Goal: Task Accomplishment & Management: Manage account settings

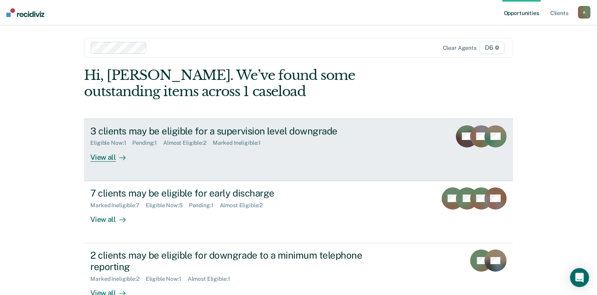
click at [99, 158] on div "View all" at bounding box center [112, 153] width 44 height 15
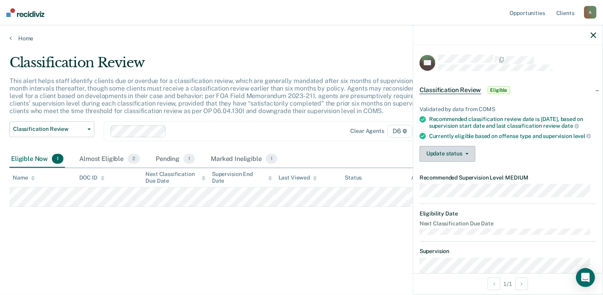
click at [450, 162] on button "Update status" at bounding box center [447, 154] width 56 height 16
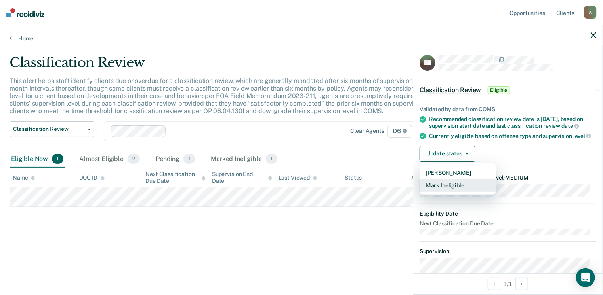
click at [451, 188] on button "Mark Ineligible" at bounding box center [457, 185] width 76 height 13
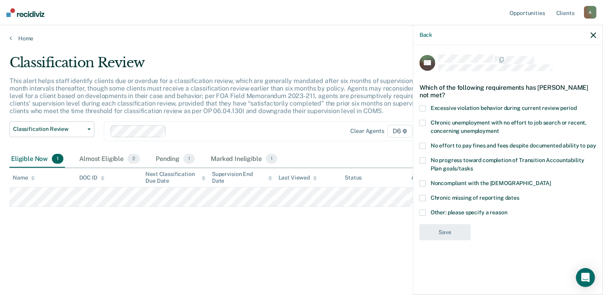
click at [427, 122] on label "Chronic unemployment with no effort to job search or recent, concerning unemplo…" at bounding box center [507, 128] width 177 height 17
click at [499, 128] on input "Chronic unemployment with no effort to job search or recent, concerning unemplo…" at bounding box center [499, 128] width 0 height 0
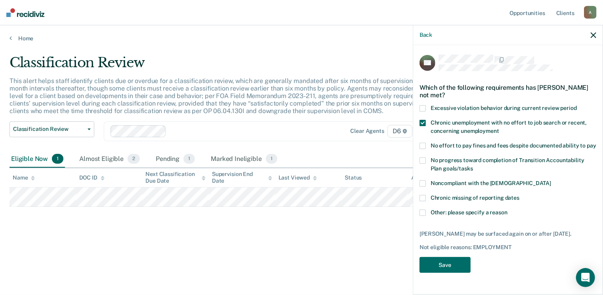
click at [424, 146] on span at bounding box center [422, 146] width 6 height 6
click at [596, 143] on input "No effort to pay fines and fees despite documented ability to pay" at bounding box center [596, 143] width 0 height 0
click at [426, 161] on label "No progress toward completion of Transition Accountability Plan goals/tasks" at bounding box center [507, 166] width 177 height 17
click at [473, 166] on input "No progress toward completion of Transition Accountability Plan goals/tasks" at bounding box center [473, 166] width 0 height 0
click at [452, 265] on button "Save" at bounding box center [444, 265] width 51 height 16
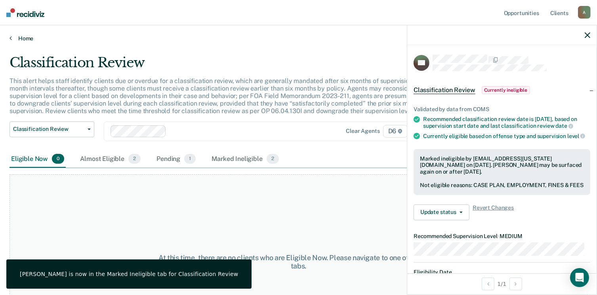
click at [29, 36] on link "Home" at bounding box center [299, 38] width 578 height 7
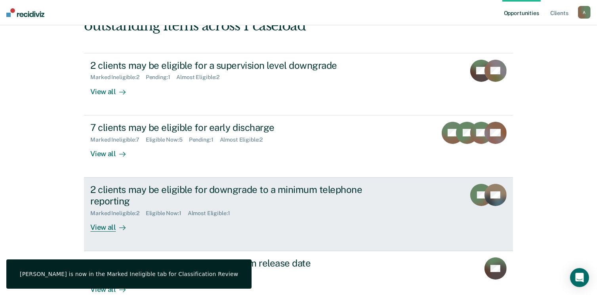
scroll to position [79, 0]
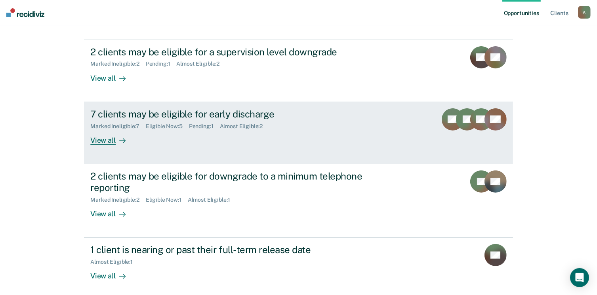
click at [101, 139] on div "View all" at bounding box center [112, 136] width 44 height 15
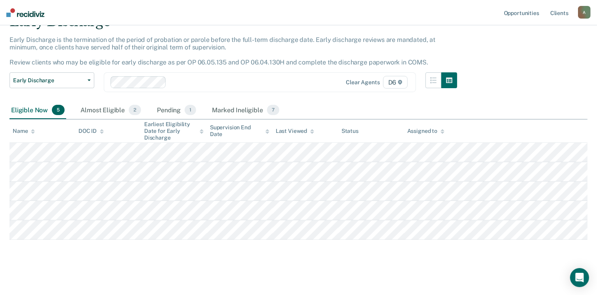
scroll to position [42, 0]
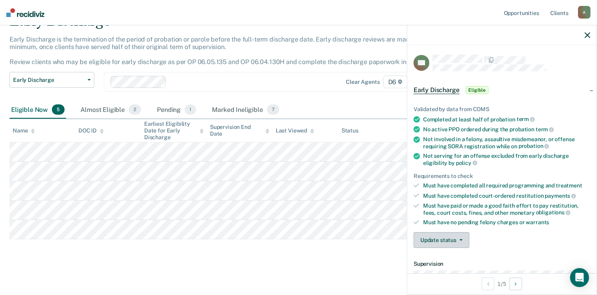
click at [442, 237] on button "Update status" at bounding box center [441, 240] width 56 height 16
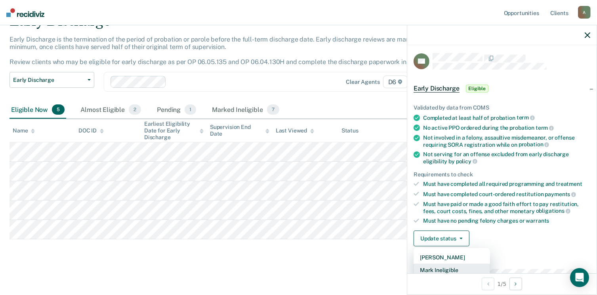
click at [451, 270] on button "Mark Ineligible" at bounding box center [451, 270] width 76 height 13
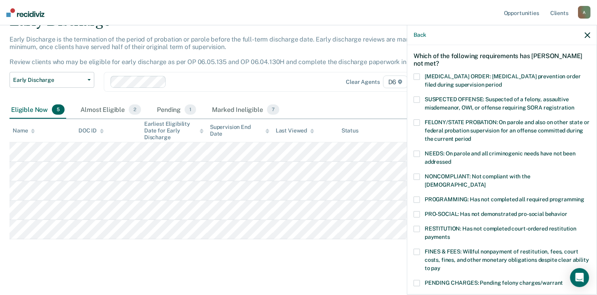
scroll to position [79, 0]
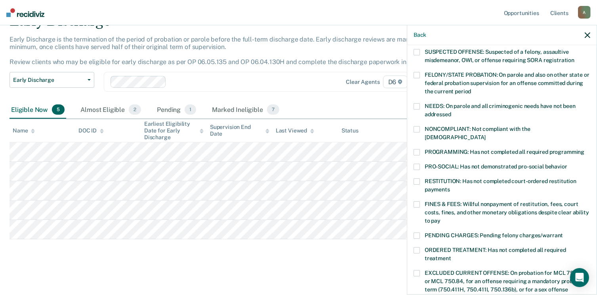
click at [418, 126] on span at bounding box center [416, 129] width 6 height 6
click at [485, 135] on input "NONCOMPLIANT: Not compliant with the [DEMOGRAPHIC_DATA]" at bounding box center [485, 135] width 0 height 0
click at [417, 149] on span at bounding box center [416, 152] width 6 height 6
click at [584, 149] on input "PROGRAMMING: Has not completed all required programming" at bounding box center [584, 149] width 0 height 0
click at [418, 179] on span at bounding box center [416, 182] width 6 height 6
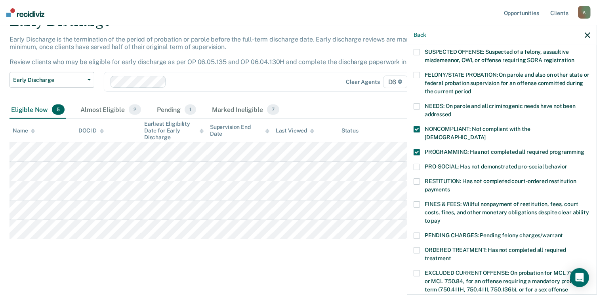
click at [450, 187] on input "RESTITUTION: Has not completed court-ordered restitution payments" at bounding box center [450, 187] width 0 height 0
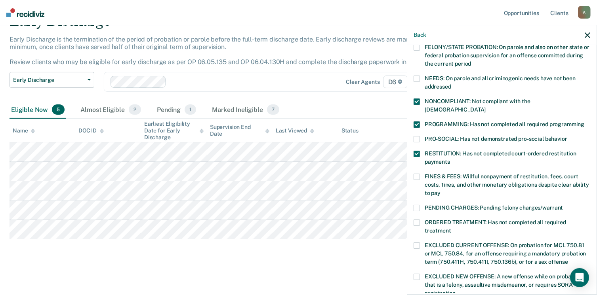
scroll to position [119, 0]
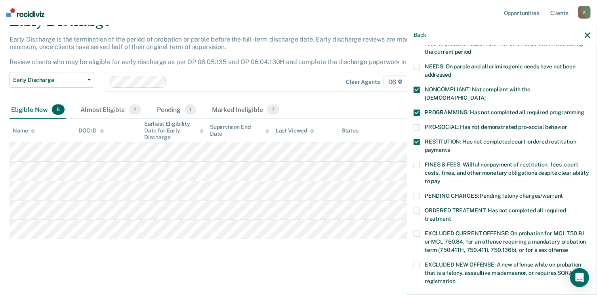
drag, startPoint x: 418, startPoint y: 159, endPoint x: 418, endPoint y: 148, distance: 11.1
click at [418, 162] on span at bounding box center [416, 165] width 6 height 6
click at [440, 179] on input "FINES & FEES: Willful nonpayment of restitution, fees, court costs, fines, and …" at bounding box center [440, 179] width 0 height 0
click at [421, 139] on label "RESTITUTION: Has not completed court-ordered restitution payments" at bounding box center [501, 147] width 177 height 17
click at [450, 147] on input "RESTITUTION: Has not completed court-ordered restitution payments" at bounding box center [450, 147] width 0 height 0
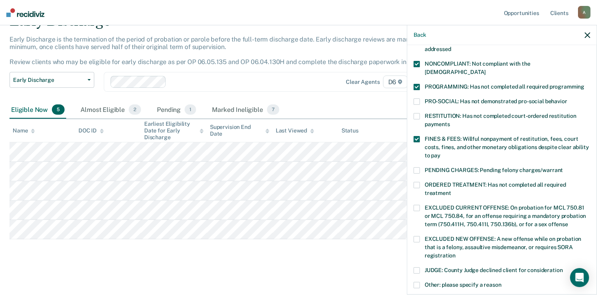
scroll to position [158, 0]
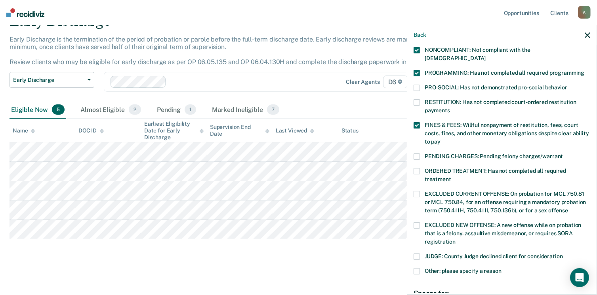
click at [416, 168] on span at bounding box center [416, 171] width 6 height 6
click at [451, 177] on input "ORDERED TREATMENT: Has not completed all required treatment" at bounding box center [451, 177] width 0 height 0
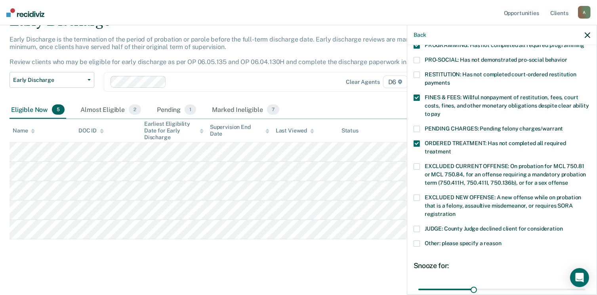
scroll to position [198, 0]
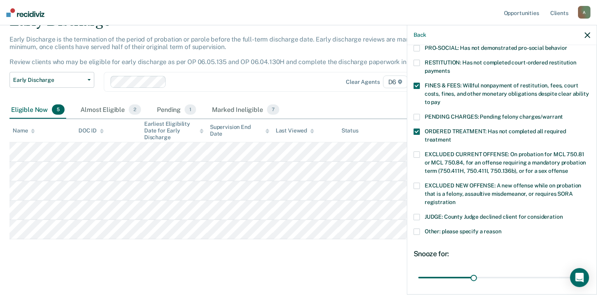
click at [417, 229] on span at bounding box center [416, 232] width 6 height 6
click at [501, 229] on input "Other: please specify a reason" at bounding box center [501, 229] width 0 height 0
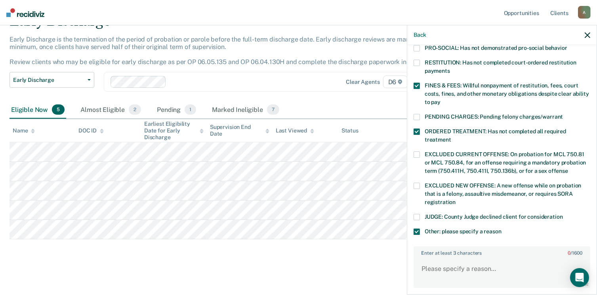
click at [416, 214] on span at bounding box center [416, 217] width 6 height 6
click at [563, 214] on input "JUDGE: County Judge declined client for consideration" at bounding box center [563, 214] width 0 height 0
click at [417, 229] on span at bounding box center [416, 232] width 6 height 6
click at [501, 229] on input "Other: please specify a reason" at bounding box center [501, 229] width 0 height 0
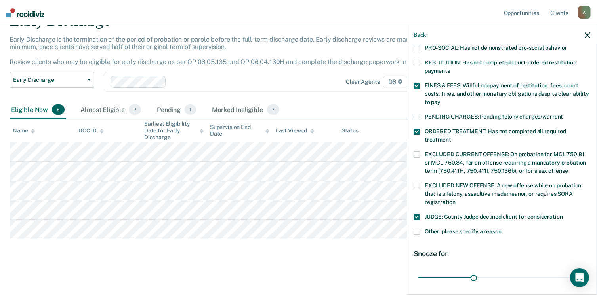
click at [417, 214] on span at bounding box center [416, 217] width 6 height 6
click at [563, 214] on input "JUDGE: County Judge declined client for consideration" at bounding box center [563, 214] width 0 height 0
click at [417, 229] on span at bounding box center [416, 232] width 6 height 6
click at [501, 229] on input "Other: please specify a reason" at bounding box center [501, 229] width 0 height 0
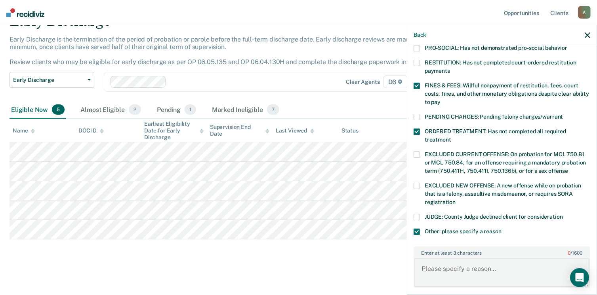
click at [436, 259] on textarea "Enter at least 3 characters 0 / 1600" at bounding box center [501, 272] width 175 height 29
type textarea "p"
click at [513, 268] on textarea "Participating in Drug Court." at bounding box center [501, 272] width 175 height 29
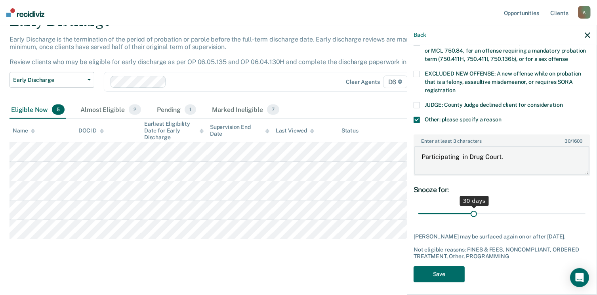
type textarea "Participating in Drug Court."
drag, startPoint x: 473, startPoint y: 204, endPoint x: 591, endPoint y: 221, distance: 118.8
type input "90"
click at [585, 220] on input "range" at bounding box center [501, 214] width 167 height 14
click at [448, 273] on button "Save" at bounding box center [438, 274] width 51 height 16
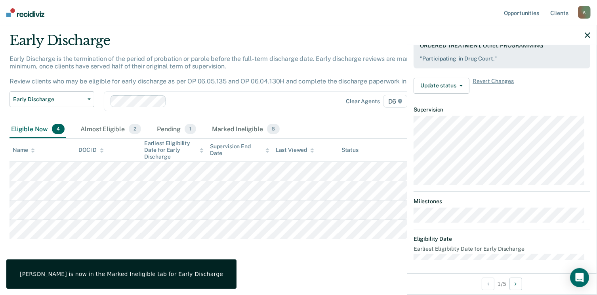
scroll to position [154, 0]
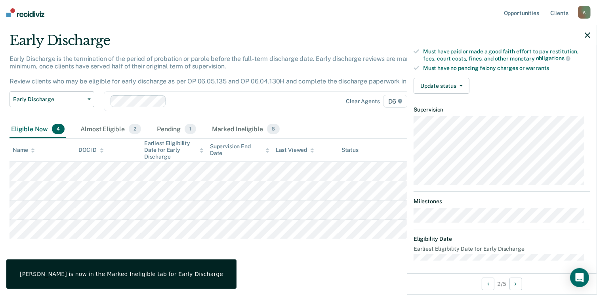
click at [443, 74] on div "Validated by data from COMS Completed at least half of probation term No active…" at bounding box center [501, 19] width 189 height 161
click at [443, 81] on button "Update status" at bounding box center [441, 86] width 56 height 16
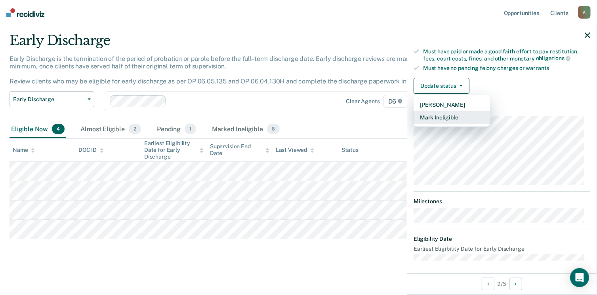
click at [444, 116] on button "Mark Ineligible" at bounding box center [451, 117] width 76 height 13
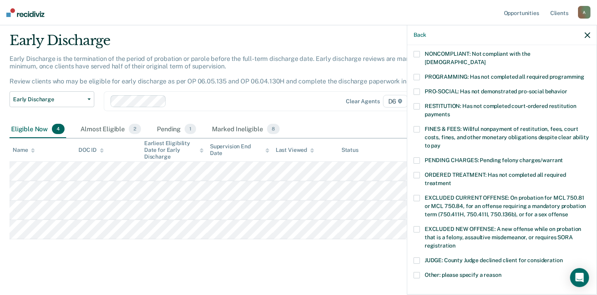
click at [418, 126] on span at bounding box center [416, 129] width 6 height 6
click at [440, 143] on input "FINES & FEES: Willful nonpayment of restitution, fees, court costs, fines, and …" at bounding box center [440, 143] width 0 height 0
click at [419, 172] on span at bounding box center [416, 175] width 6 height 6
click at [451, 181] on input "ORDERED TREATMENT: Has not completed all required treatment" at bounding box center [451, 181] width 0 height 0
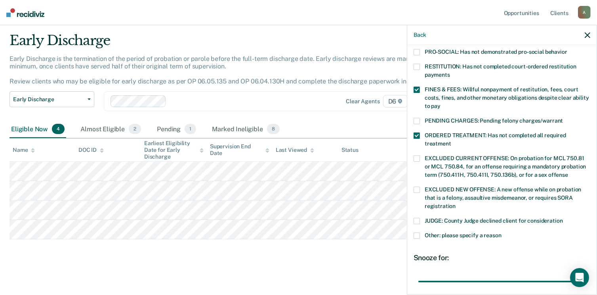
drag, startPoint x: 474, startPoint y: 271, endPoint x: 547, endPoint y: 256, distance: 75.2
type input "90"
click at [585, 275] on input "range" at bounding box center [501, 282] width 167 height 14
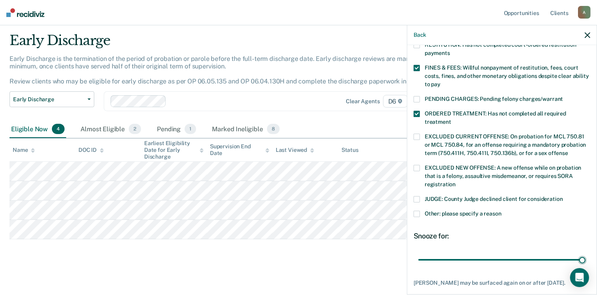
scroll to position [249, 0]
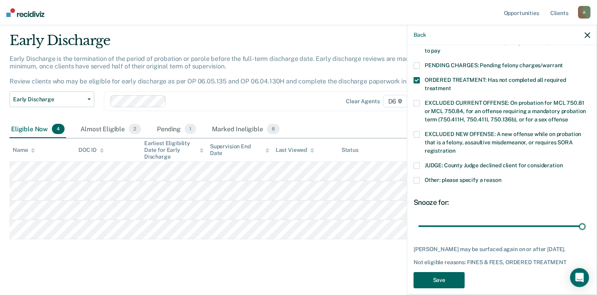
click at [441, 274] on button "Save" at bounding box center [438, 280] width 51 height 16
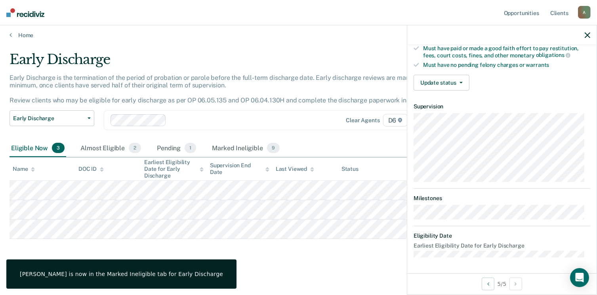
scroll to position [154, 0]
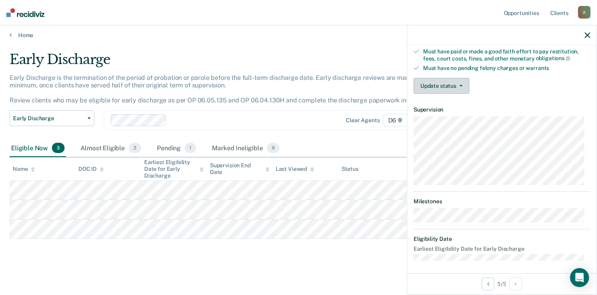
click at [426, 83] on button "Update status" at bounding box center [441, 86] width 56 height 16
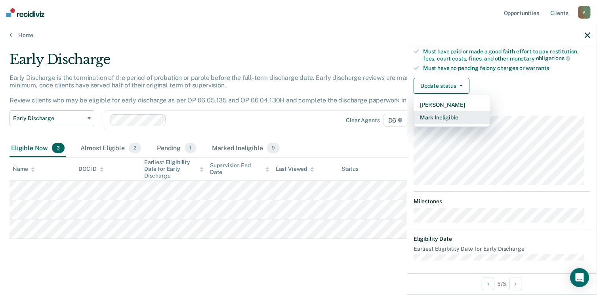
click at [432, 116] on button "Mark Ineligible" at bounding box center [451, 117] width 76 height 13
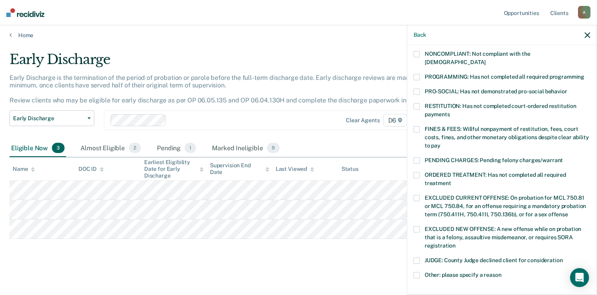
click at [417, 126] on span at bounding box center [416, 129] width 6 height 6
click at [440, 143] on input "FINES & FEES: Willful nonpayment of restitution, fees, court costs, fines, and …" at bounding box center [440, 143] width 0 height 0
click at [415, 158] on span at bounding box center [416, 161] width 6 height 6
click at [563, 158] on input "PENDING CHARGES: Pending felony charges/warrant" at bounding box center [563, 158] width 0 height 0
click at [418, 172] on span at bounding box center [416, 175] width 6 height 6
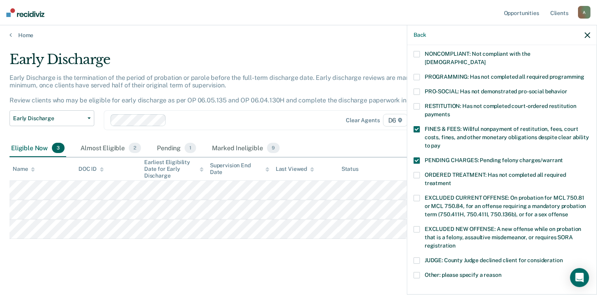
click at [451, 181] on input "ORDERED TREATMENT: Has not completed all required treatment" at bounding box center [451, 181] width 0 height 0
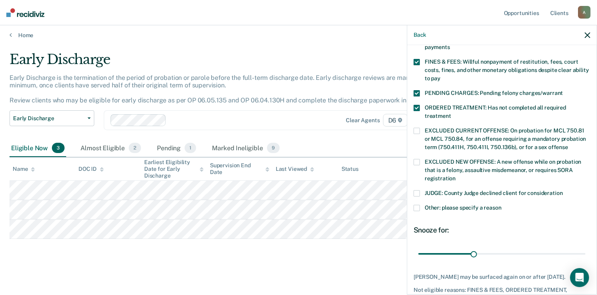
scroll to position [234, 0]
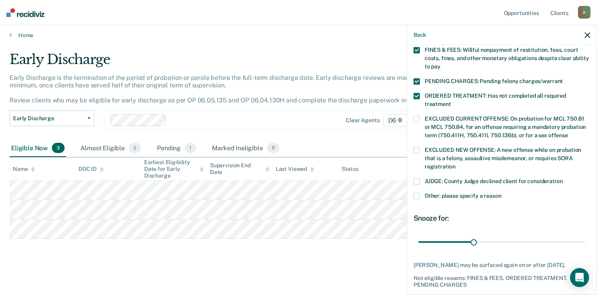
click at [419, 193] on span at bounding box center [416, 196] width 6 height 6
click at [501, 193] on input "Other: please specify a reason" at bounding box center [501, 193] width 0 height 0
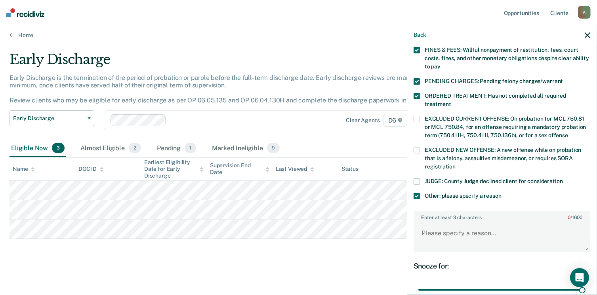
drag, startPoint x: 471, startPoint y: 282, endPoint x: 561, endPoint y: 270, distance: 91.0
type input "90"
click at [585, 283] on input "range" at bounding box center [501, 290] width 167 height 14
click at [436, 223] on textarea "Enter at least 3 characters 0 / 1600" at bounding box center [501, 237] width 175 height 29
type textarea "J"
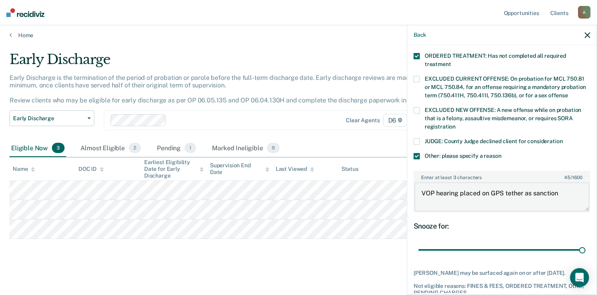
scroll to position [310, 0]
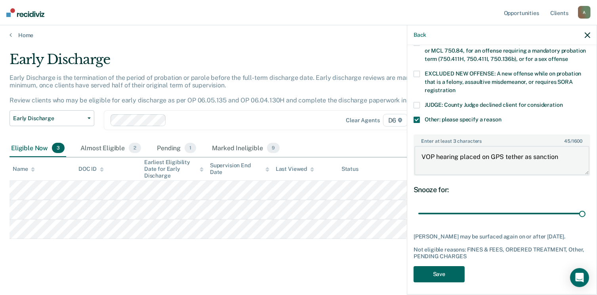
type textarea "VOP hearing placed on GPS tether as sanction"
click at [451, 277] on button "Save" at bounding box center [438, 274] width 51 height 16
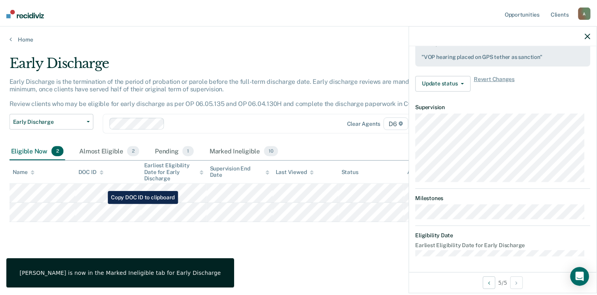
scroll to position [233, 0]
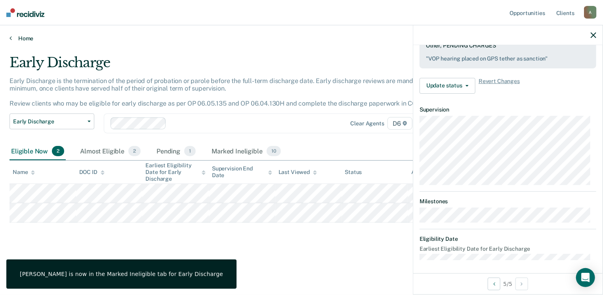
click at [23, 38] on link "Home" at bounding box center [302, 38] width 584 height 7
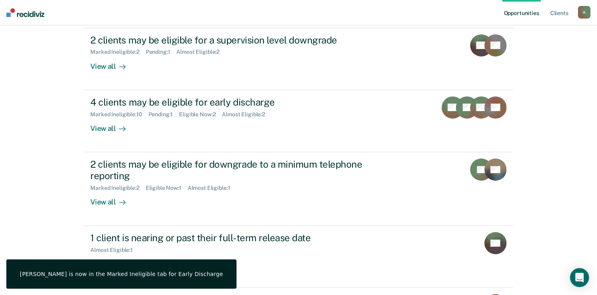
scroll to position [158, 0]
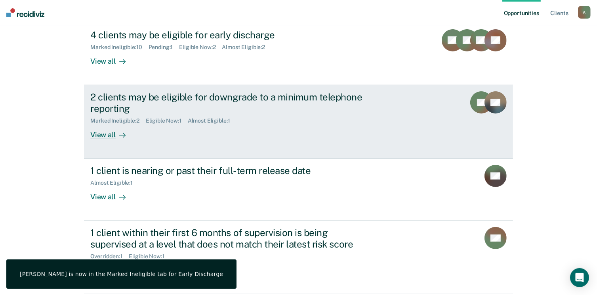
click at [99, 132] on div "View all" at bounding box center [112, 131] width 44 height 15
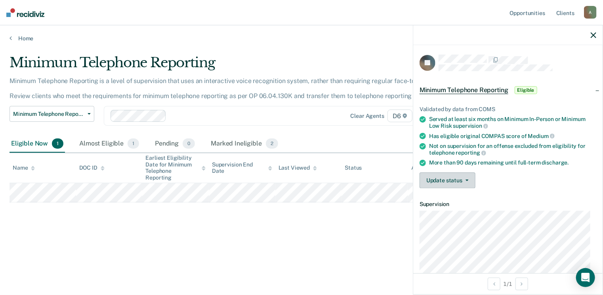
click at [442, 174] on button "Update status" at bounding box center [447, 181] width 56 height 16
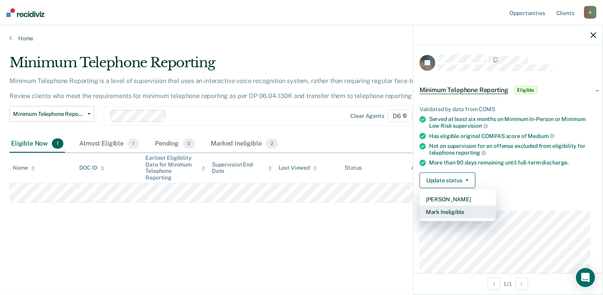
click at [454, 214] on button "Mark Ineligible" at bounding box center [457, 212] width 76 height 13
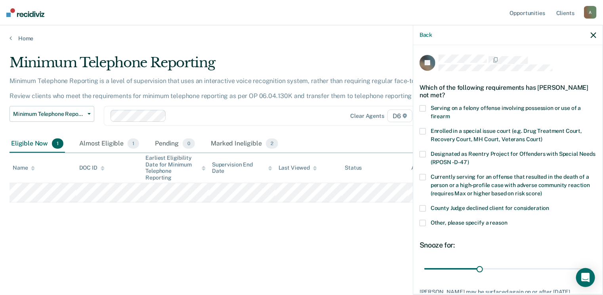
click at [422, 222] on span at bounding box center [422, 223] width 6 height 6
click at [507, 220] on input "Other, please specify a reason" at bounding box center [507, 220] width 0 height 0
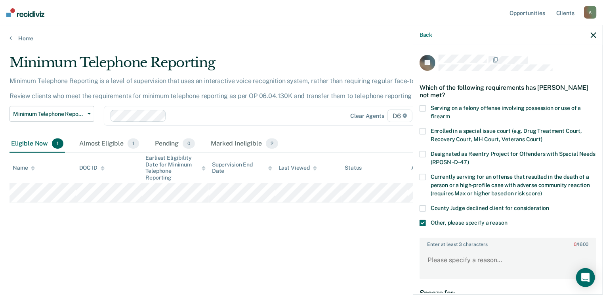
scroll to position [98, 0]
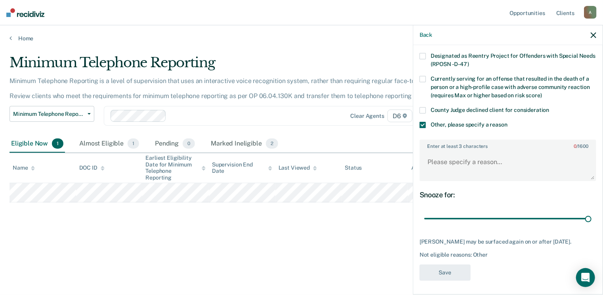
drag, startPoint x: 476, startPoint y: 221, endPoint x: 452, endPoint y: 189, distance: 40.5
type input "84"
click at [572, 216] on input "range" at bounding box center [507, 219] width 167 height 14
click at [430, 163] on textarea "Enter at least 3 characters 0 / 1600" at bounding box center [507, 165] width 175 height 29
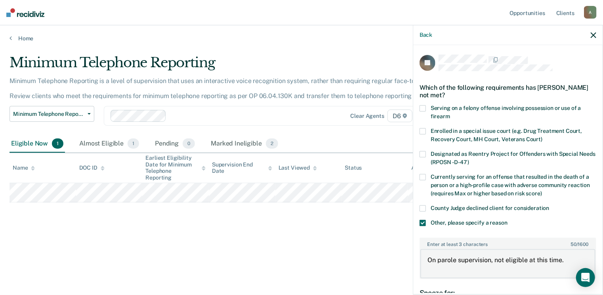
scroll to position [0, 0]
click at [294, 225] on div "Minimum Telephone Reporting Minimum Telephone Reporting is a level of supervisi…" at bounding box center [302, 145] width 584 height 181
click at [491, 260] on textarea "On parole supervision, not eligible at this time." at bounding box center [507, 263] width 175 height 29
click at [482, 269] on textarea "On parole supervision for Home Invasion, not eligible at this time." at bounding box center [507, 263] width 175 height 29
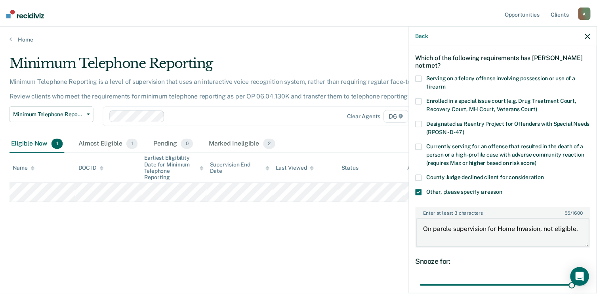
scroll to position [105, 0]
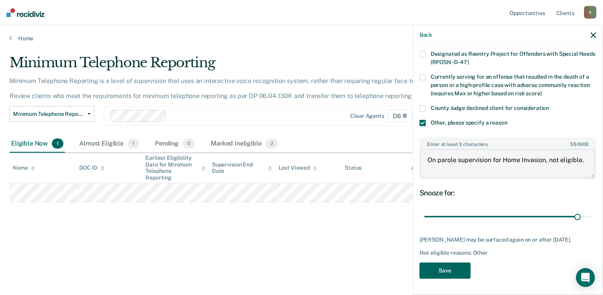
type textarea "On parole supervision for Home Invasion, not eligible."
click at [462, 273] on button "Save" at bounding box center [444, 271] width 51 height 16
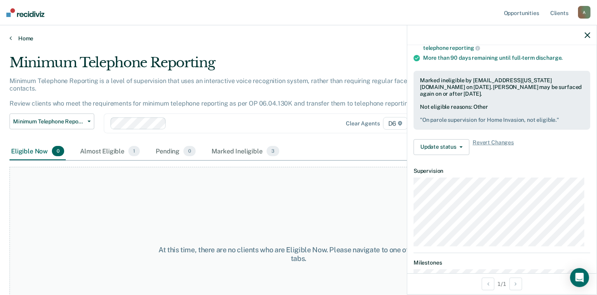
click at [21, 39] on link "Home" at bounding box center [299, 38] width 578 height 7
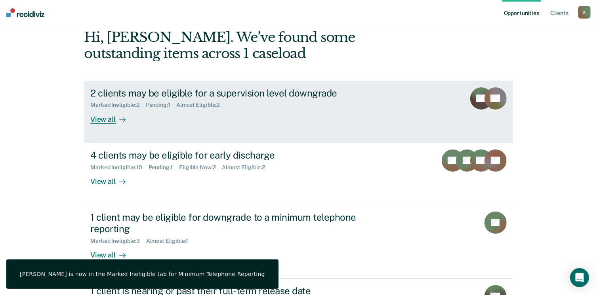
scroll to position [119, 0]
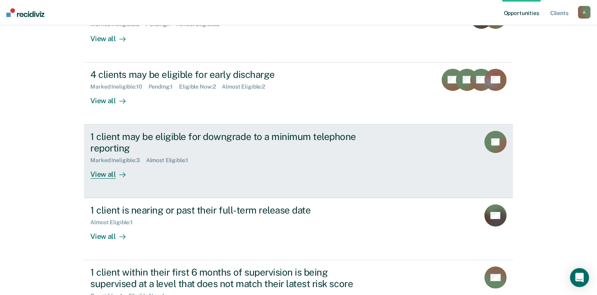
click at [112, 171] on div "View all" at bounding box center [112, 171] width 44 height 15
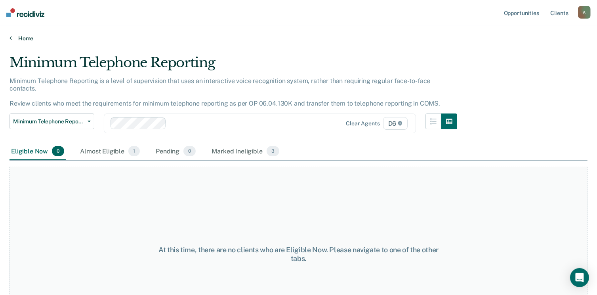
click at [19, 37] on link "Home" at bounding box center [299, 38] width 578 height 7
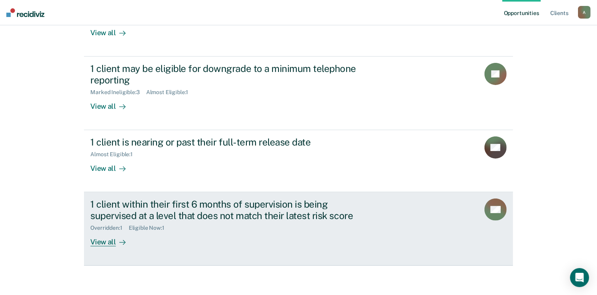
scroll to position [188, 0]
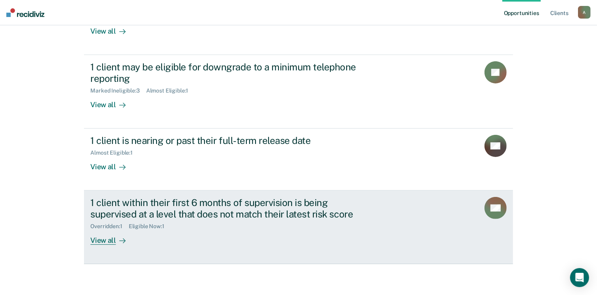
click at [100, 240] on div "View all" at bounding box center [112, 237] width 44 height 15
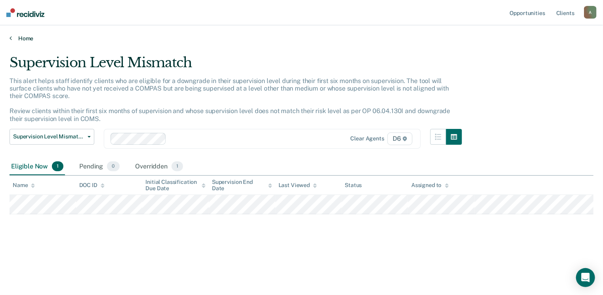
click at [21, 39] on link "Home" at bounding box center [302, 38] width 584 height 7
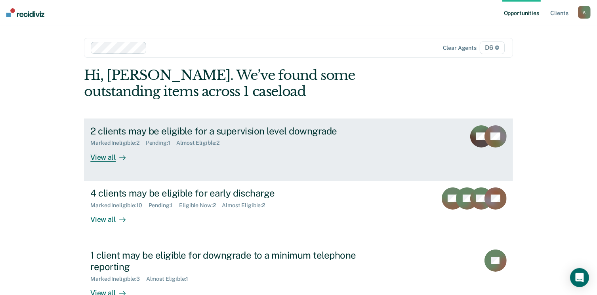
click at [102, 158] on div "View all" at bounding box center [112, 153] width 44 height 15
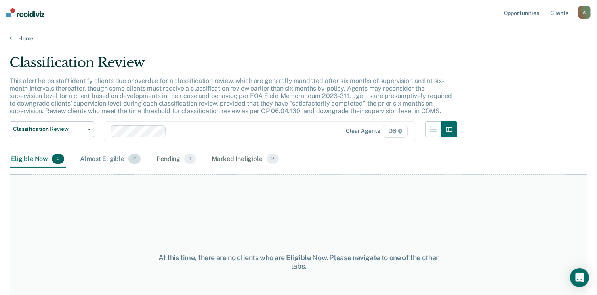
click at [95, 162] on div "Almost Eligible 2" at bounding box center [110, 159] width 64 height 17
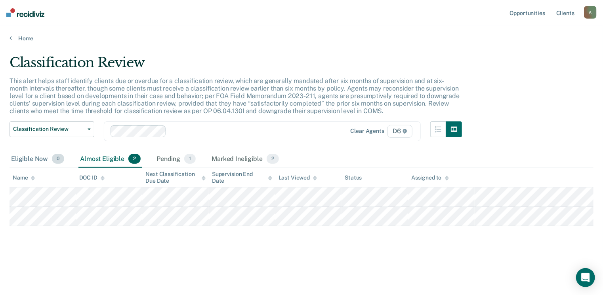
click at [28, 156] on div "Eligible Now 0" at bounding box center [38, 159] width 56 height 17
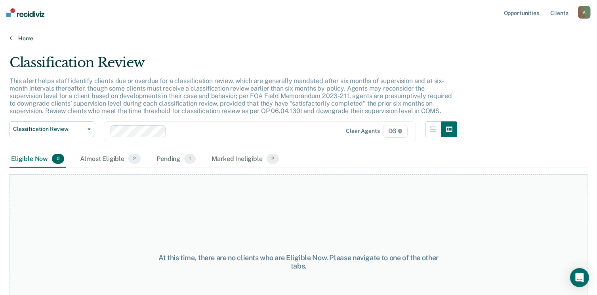
click at [19, 38] on link "Home" at bounding box center [299, 38] width 578 height 7
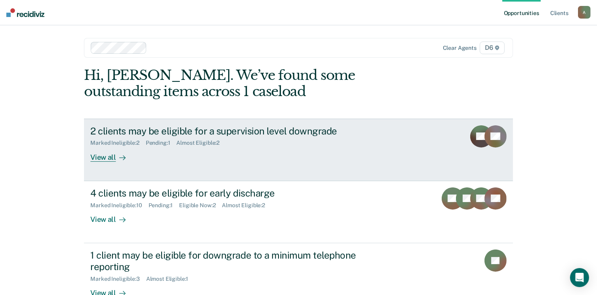
scroll to position [40, 0]
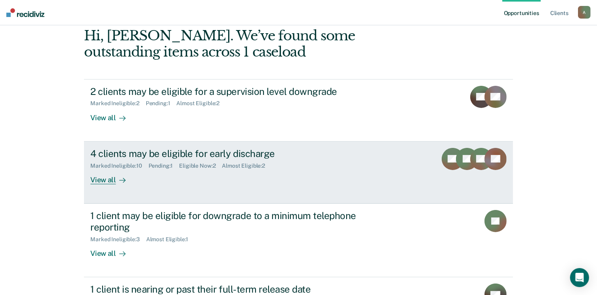
click at [102, 178] on div "View all" at bounding box center [112, 176] width 44 height 15
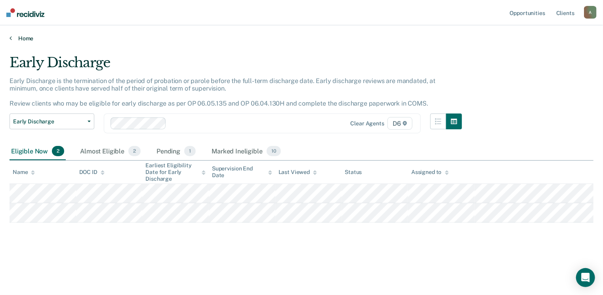
click at [25, 40] on link "Home" at bounding box center [302, 38] width 584 height 7
